Goal: Task Accomplishment & Management: Complete application form

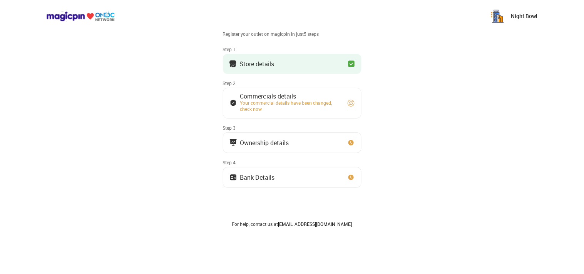
scroll to position [28, 0]
click at [351, 102] on img at bounding box center [351, 103] width 8 height 8
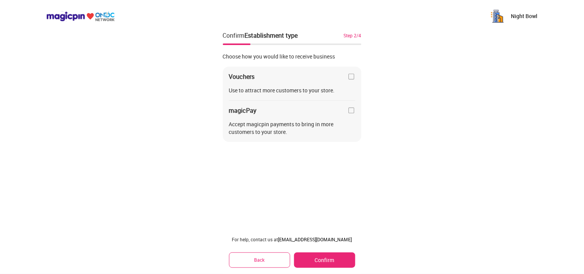
scroll to position [0, 0]
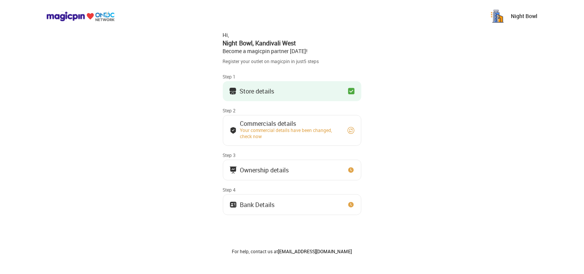
click at [311, 97] on button "Store details" at bounding box center [292, 91] width 139 height 20
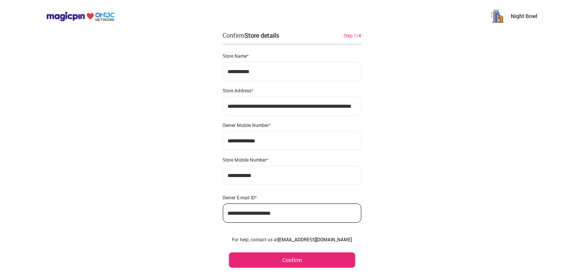
click at [291, 263] on button "Confirm" at bounding box center [292, 260] width 126 height 15
